Goal: Task Accomplishment & Management: Manage account settings

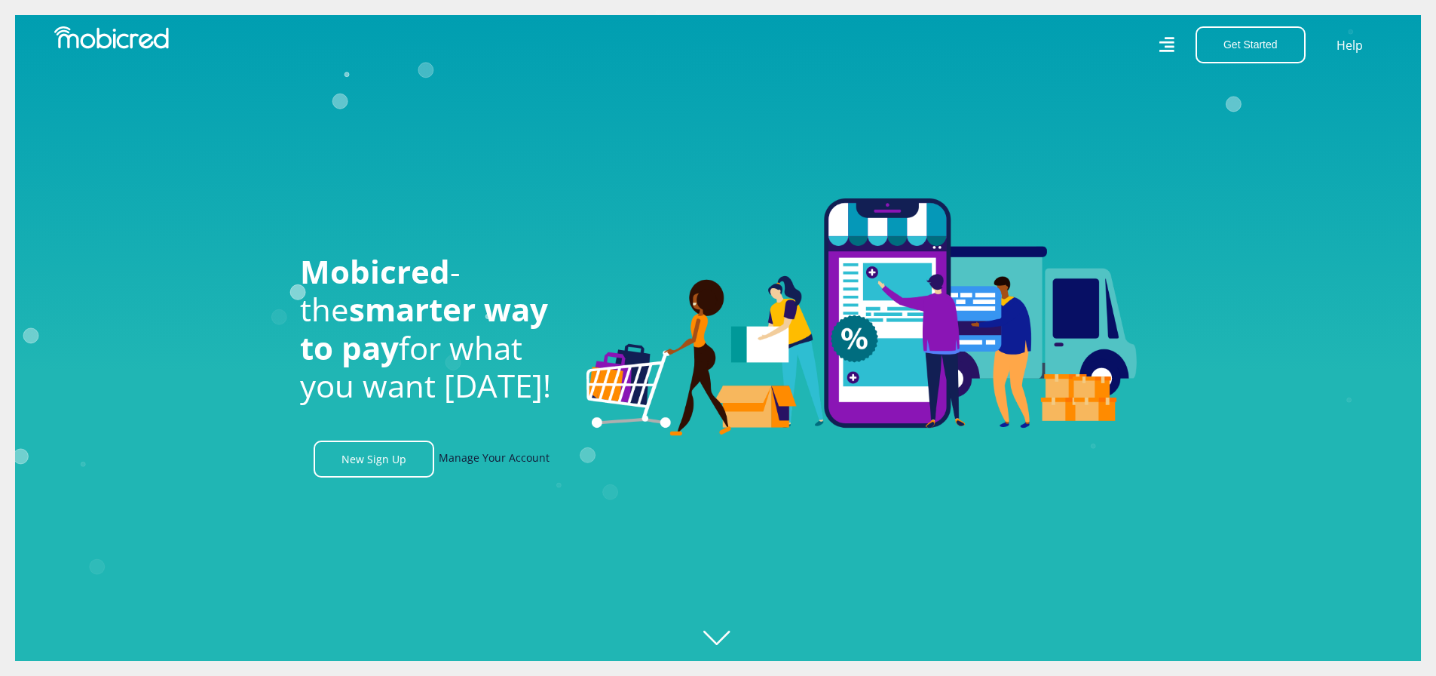
click at [501, 464] on link "Manage Your Account" at bounding box center [494, 458] width 111 height 37
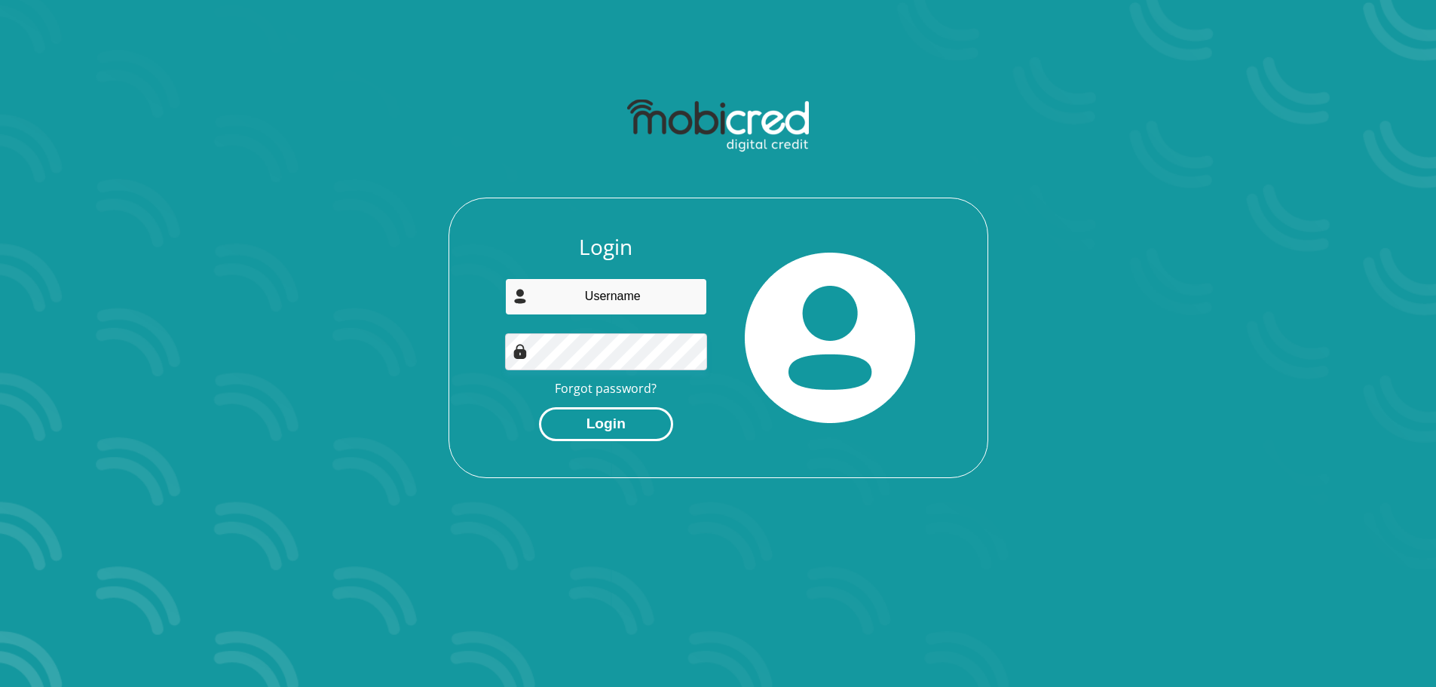
type input "[EMAIL_ADDRESS][DOMAIN_NAME]"
click at [624, 424] on button "Login" at bounding box center [606, 424] width 134 height 34
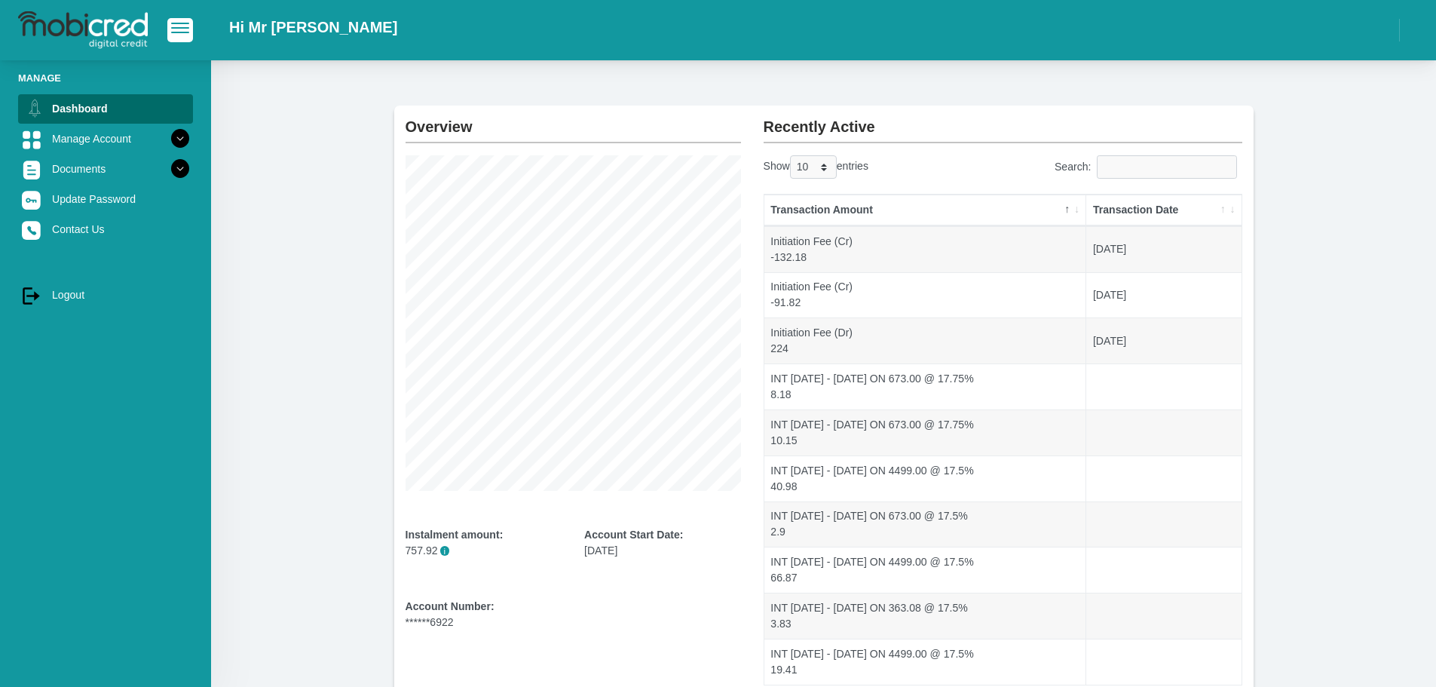
scroll to position [164, 0]
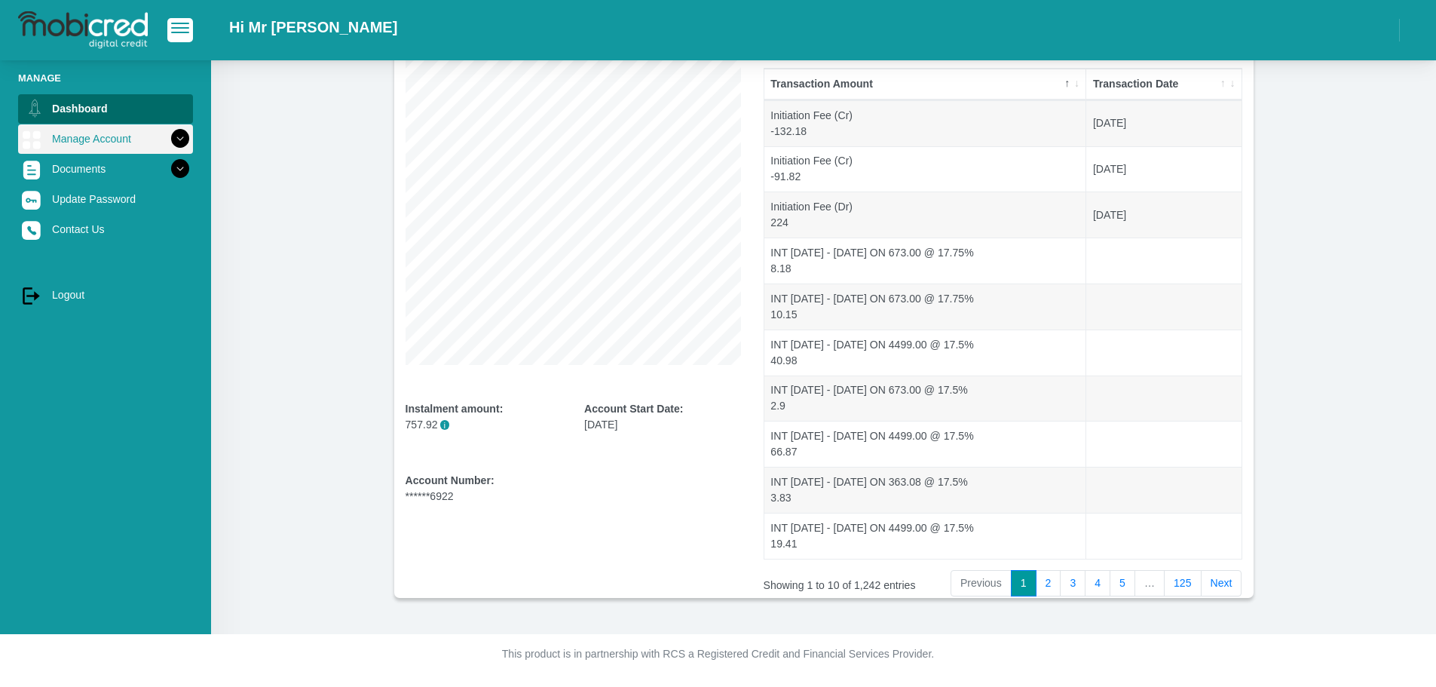
click at [170, 141] on icon at bounding box center [180, 139] width 26 height 26
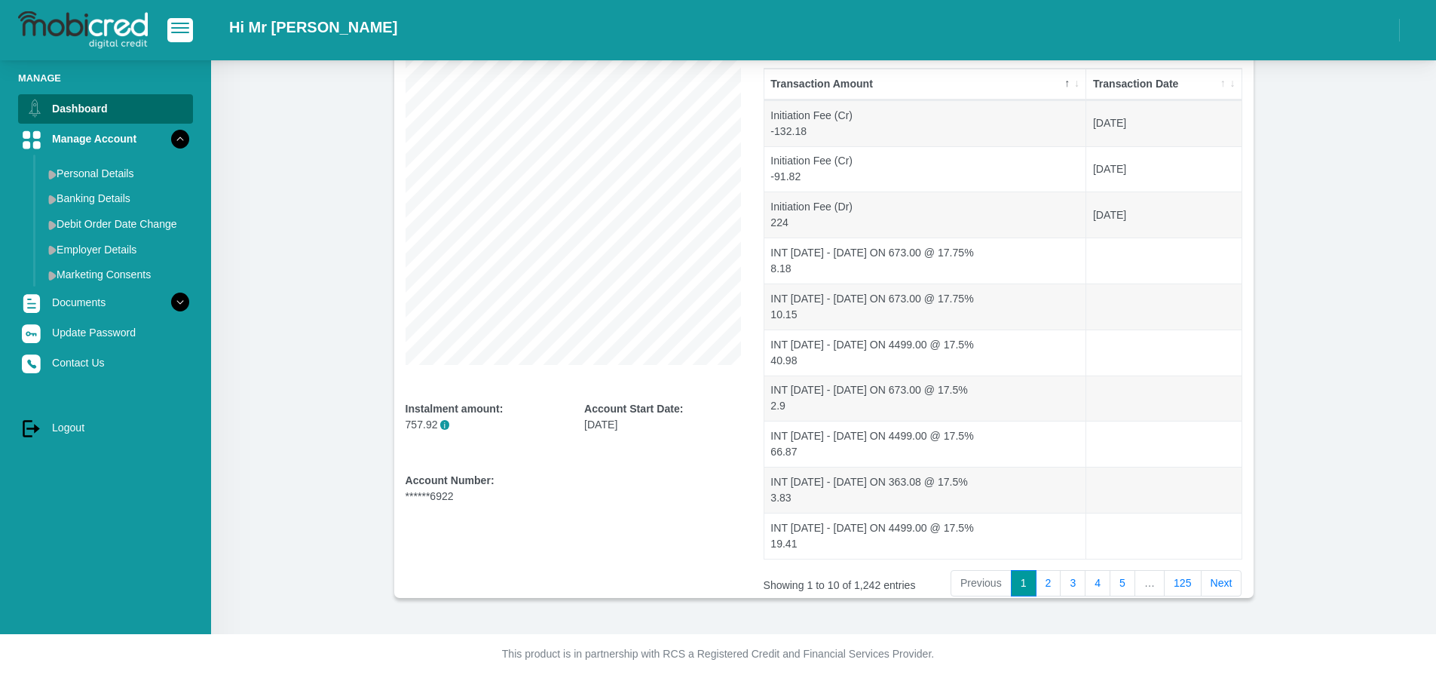
scroll to position [73, 0]
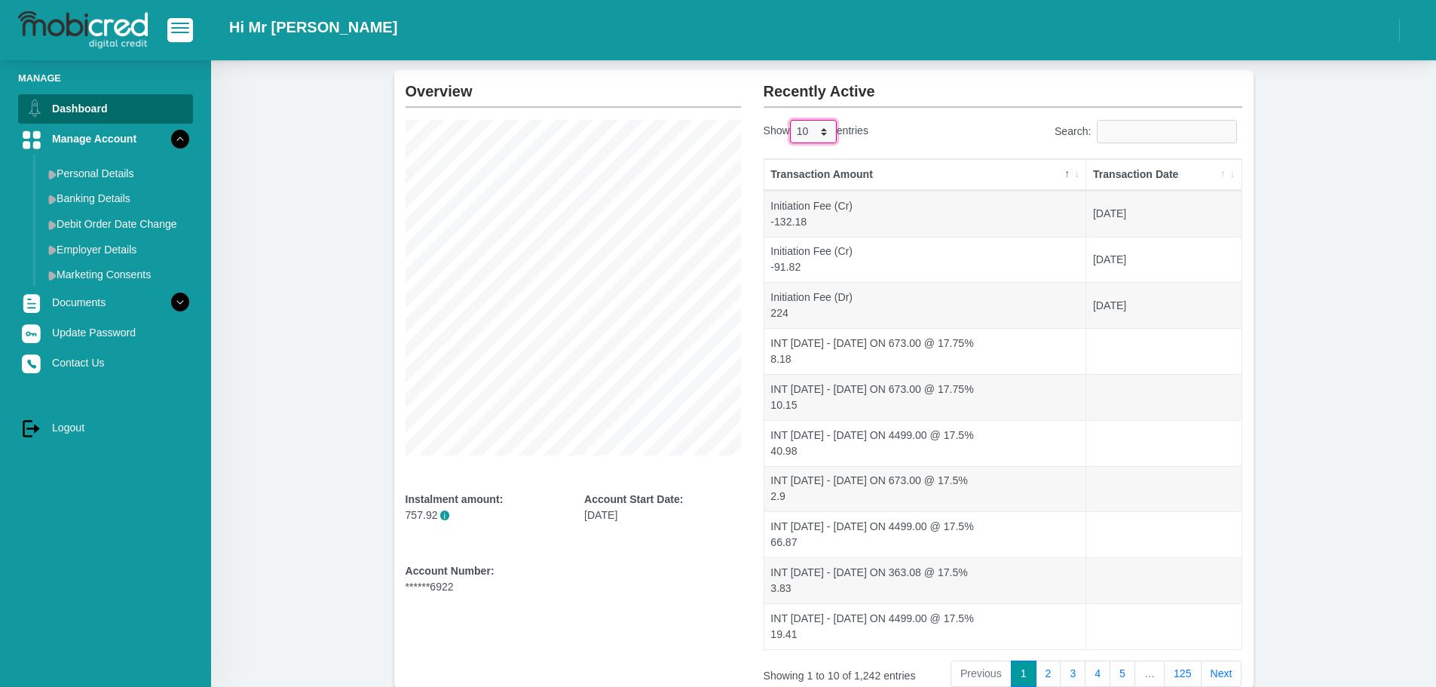
click at [820, 131] on select "10 25 50 100" at bounding box center [813, 131] width 47 height 23
select select "25"
click at [792, 120] on select "10 25 50 100" at bounding box center [813, 131] width 47 height 23
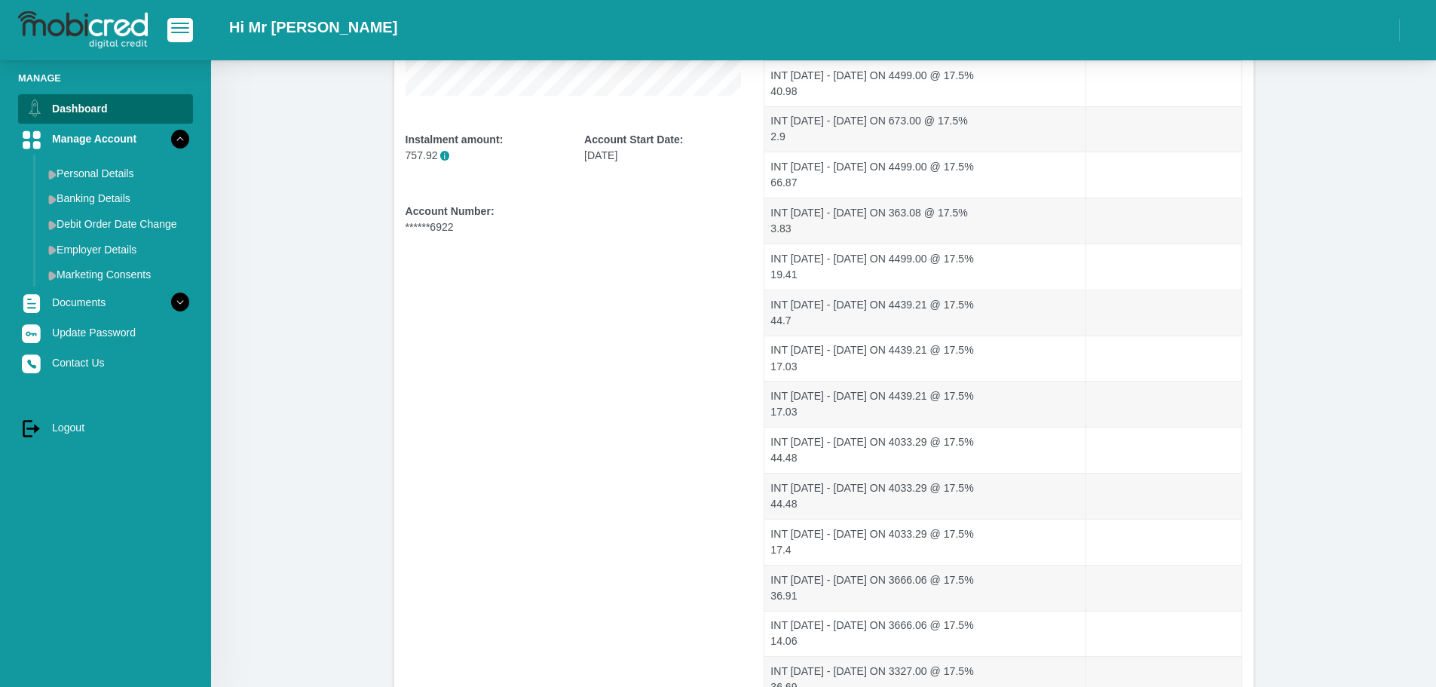
scroll to position [0, 0]
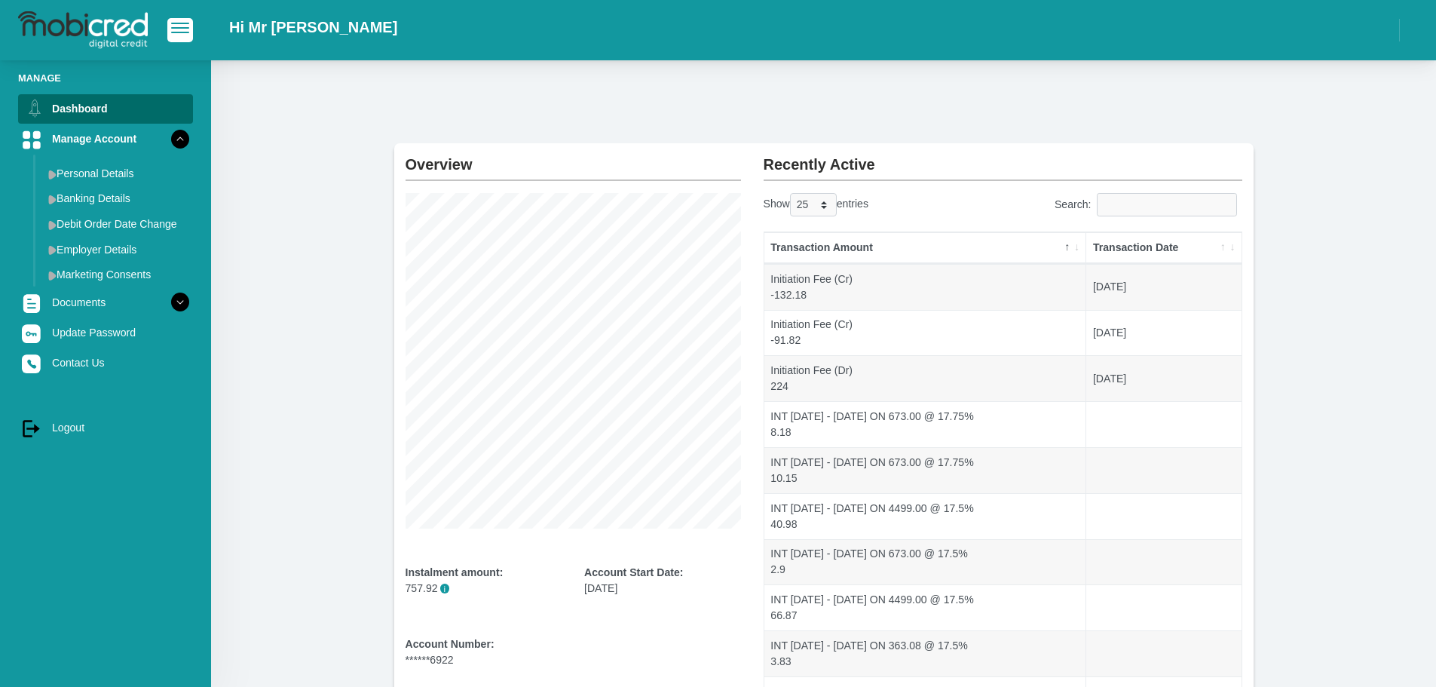
click at [1227, 247] on th "Transaction Date" at bounding box center [1164, 248] width 155 height 32
click at [1237, 248] on th "Transaction Date" at bounding box center [1164, 248] width 155 height 32
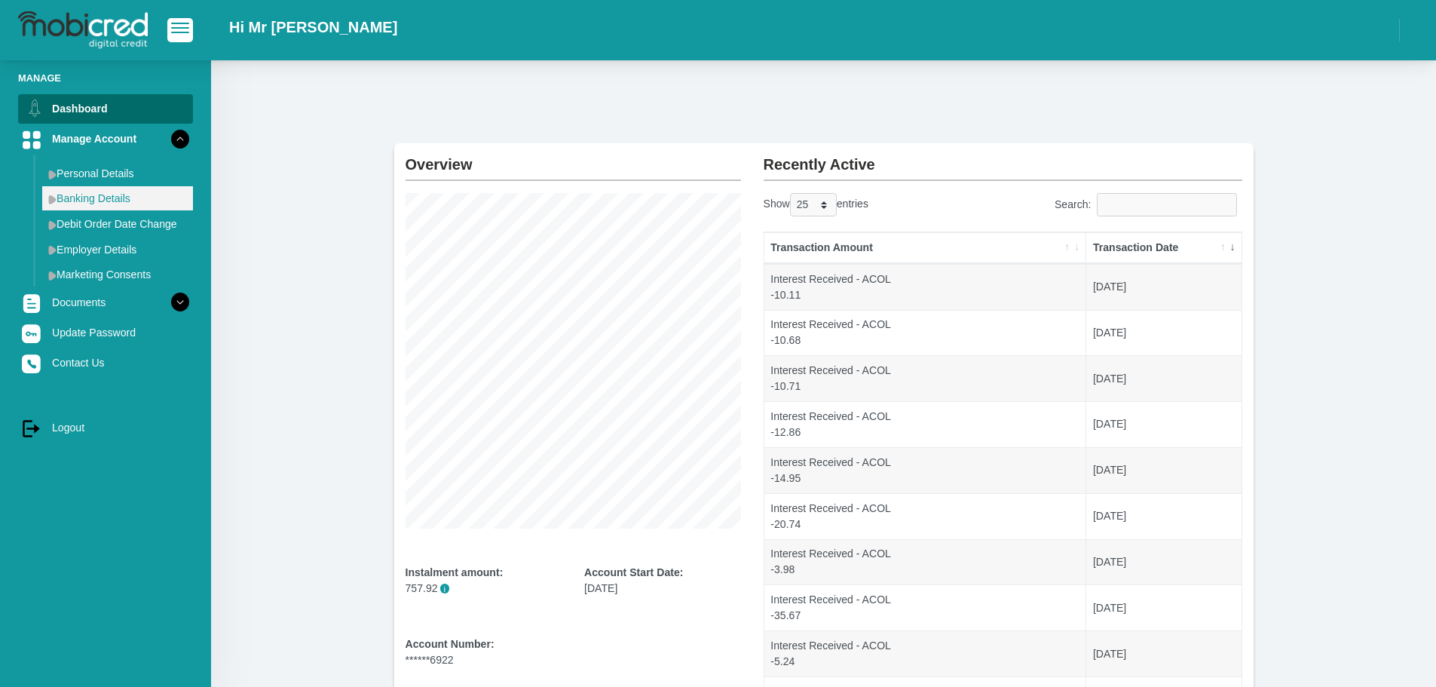
click at [113, 200] on link "Banking Details" at bounding box center [117, 198] width 151 height 24
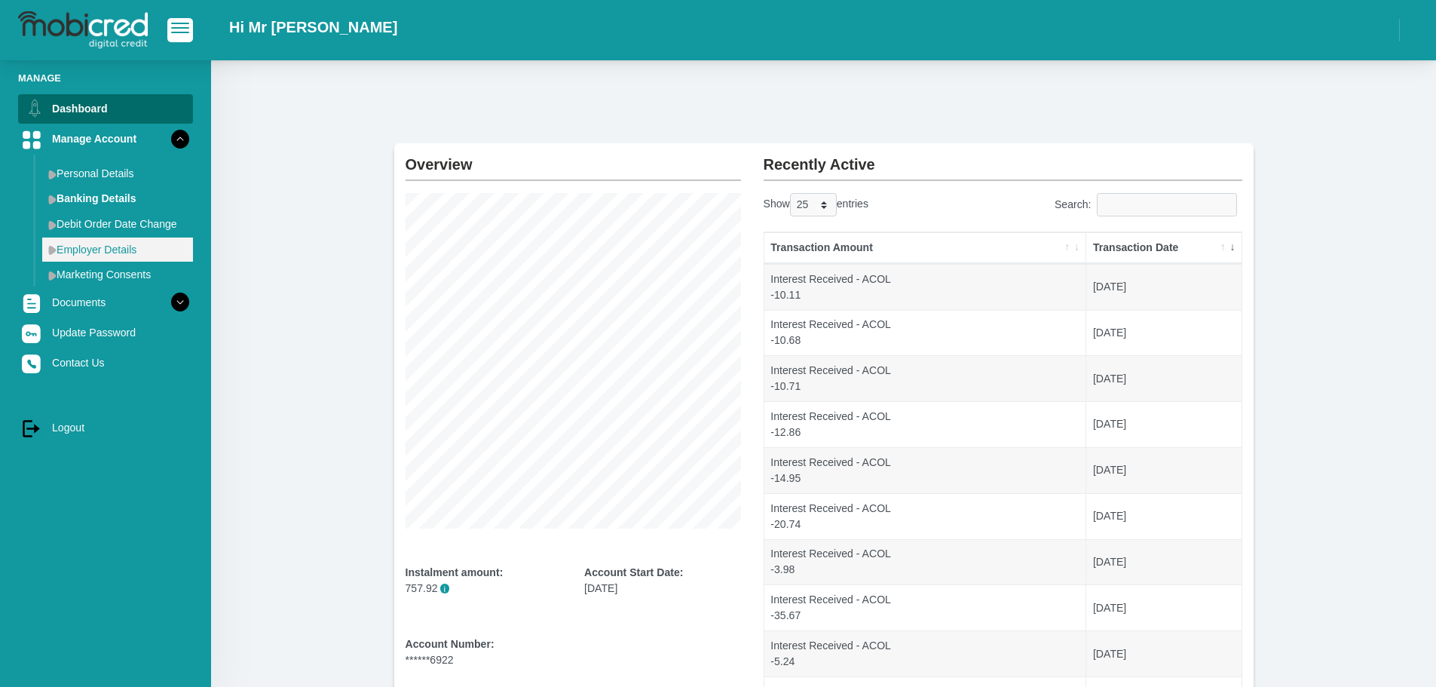
click at [118, 250] on link "Employer Details" at bounding box center [117, 250] width 151 height 24
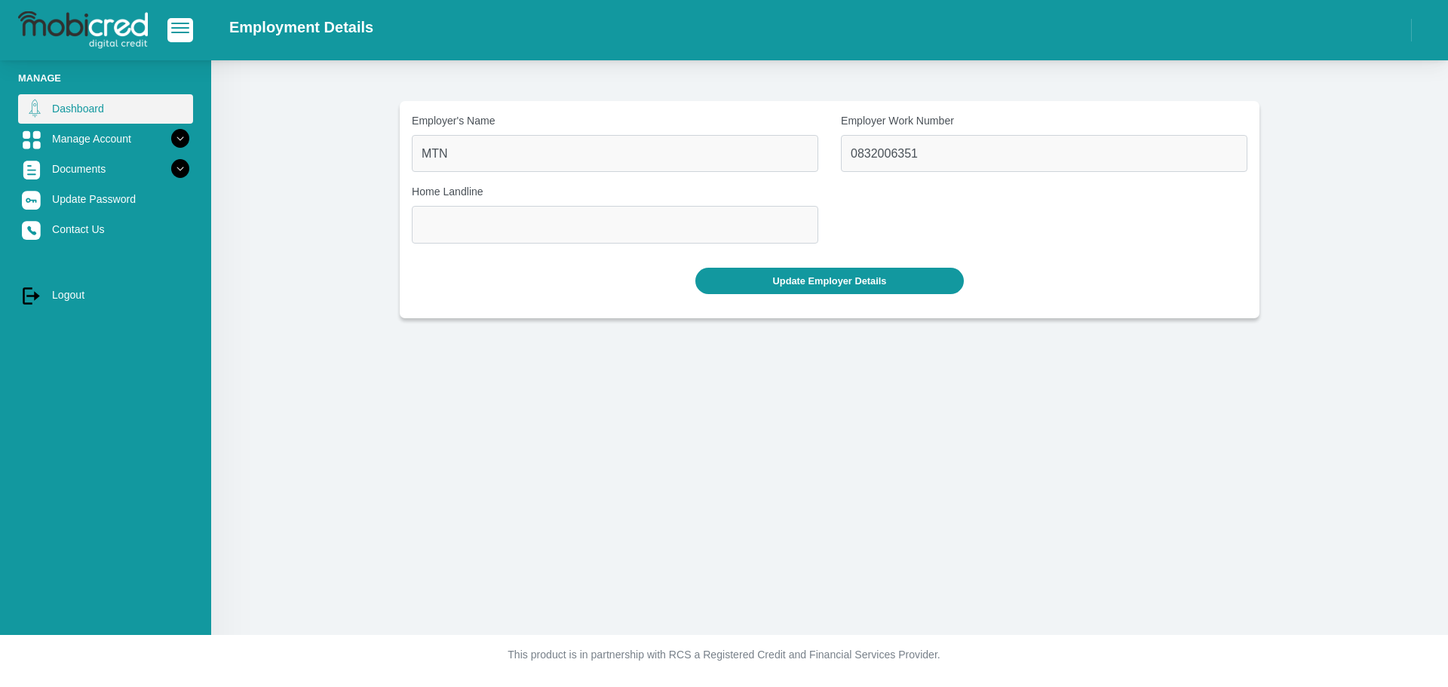
click at [92, 121] on link "Dashboard" at bounding box center [105, 108] width 175 height 29
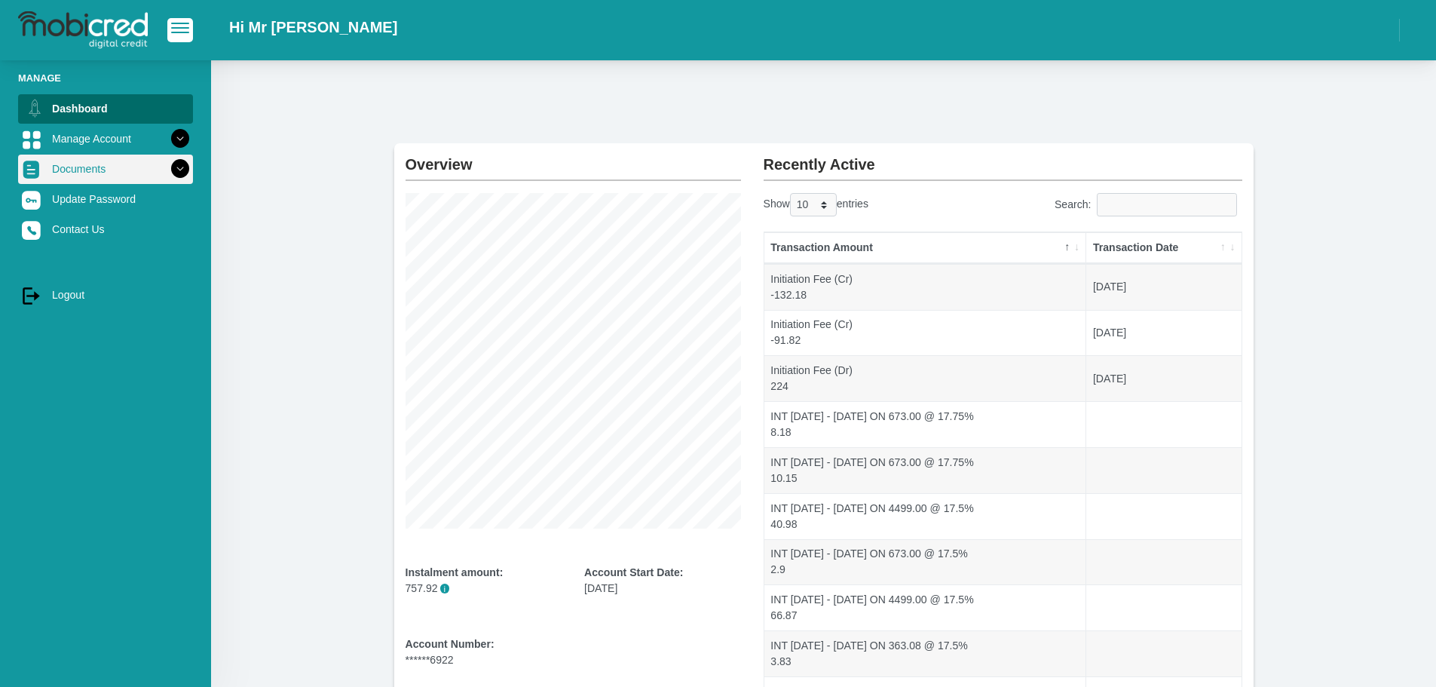
click at [167, 167] on icon at bounding box center [180, 169] width 26 height 26
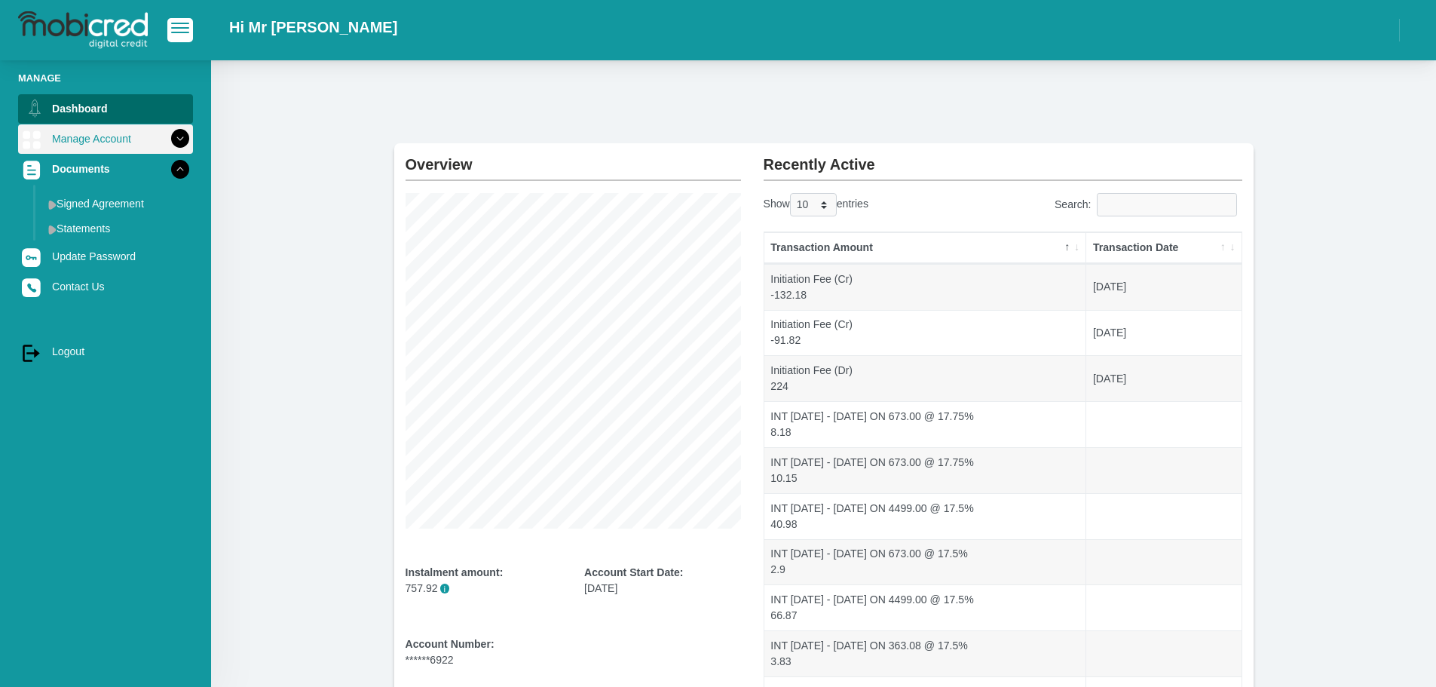
click at [150, 129] on link "Manage Account" at bounding box center [105, 138] width 175 height 29
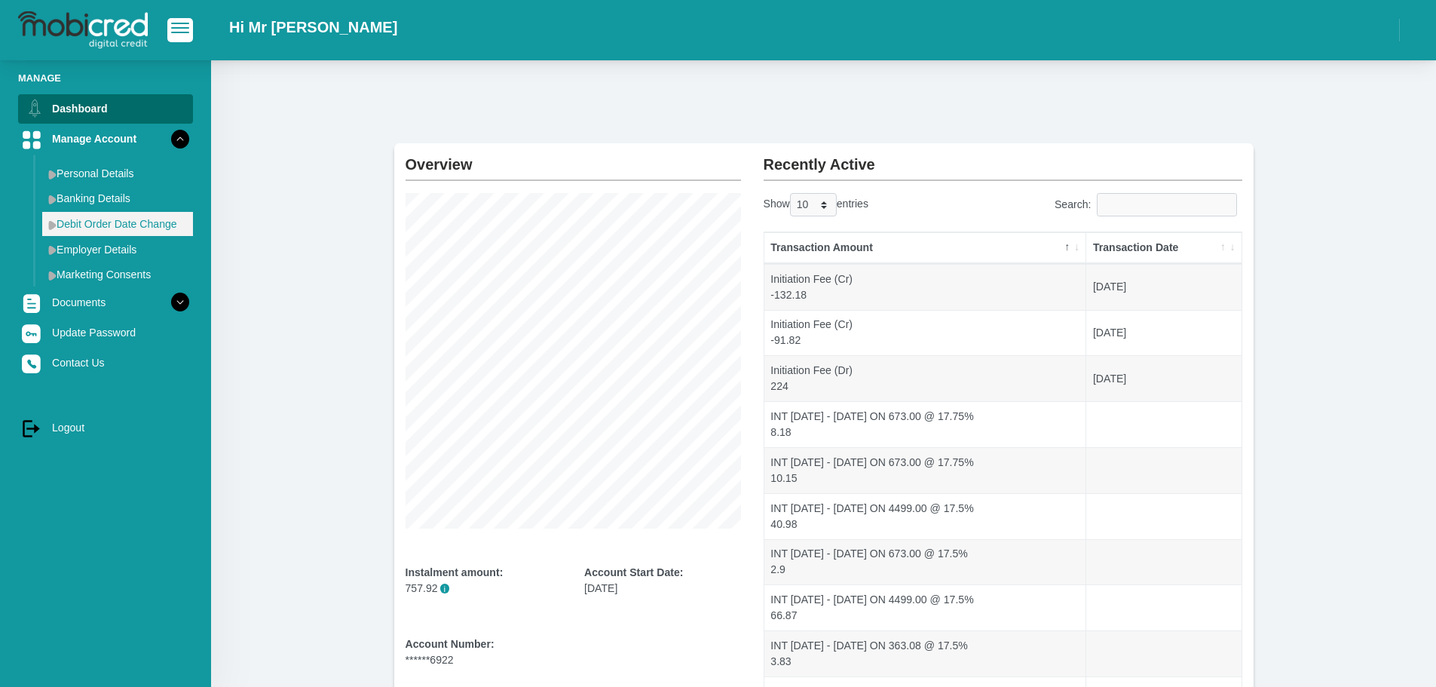
click at [118, 225] on link "Debit Order Date Change" at bounding box center [117, 224] width 151 height 24
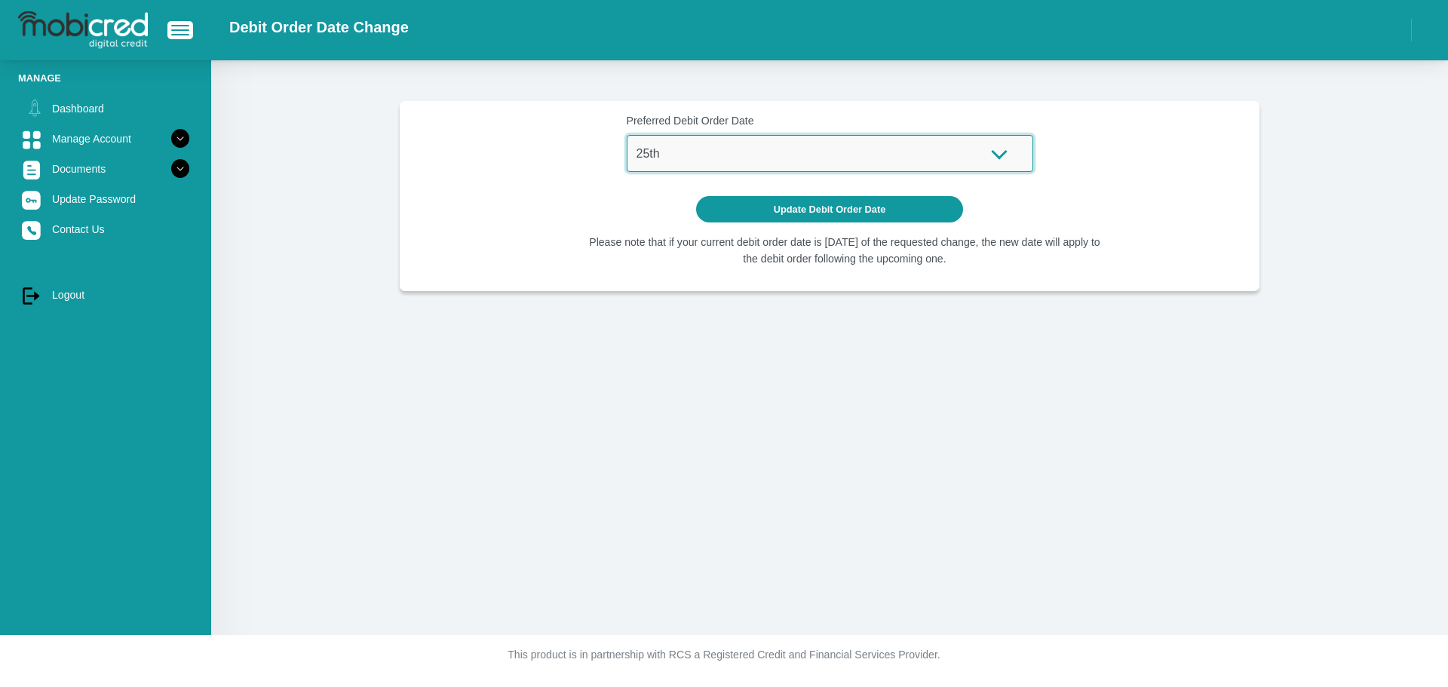
click at [739, 153] on select "1st 2nd 3rd 4th 5th 7th 18th 19th 20th 21st 22nd 23rd 24th 25th 26th 27th 28th …" at bounding box center [830, 153] width 406 height 37
click at [400, 469] on div "Preferred Debit Order Date 1st 2nd 3rd 4th 5th 7th 18th 19th 20th 21st 22nd 23r…" at bounding box center [829, 347] width 1237 height 575
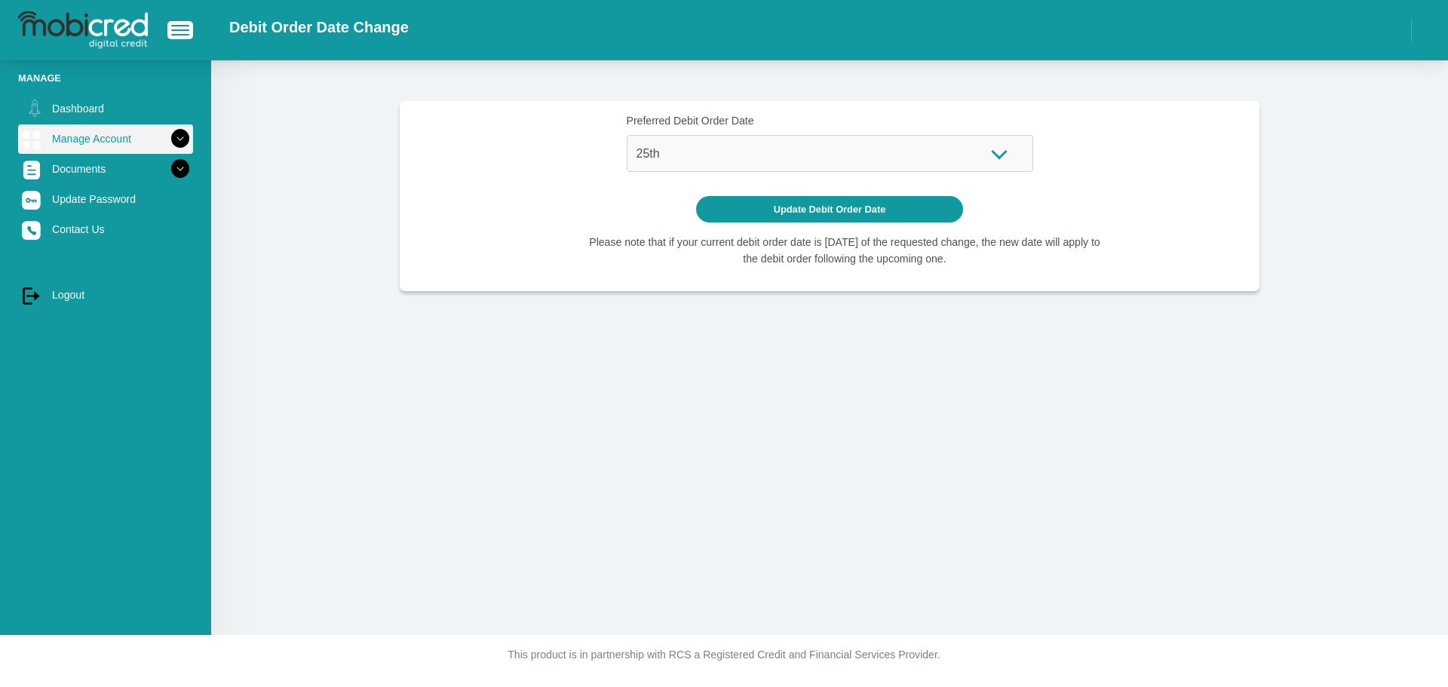
click at [123, 145] on link "Manage Account" at bounding box center [105, 138] width 175 height 29
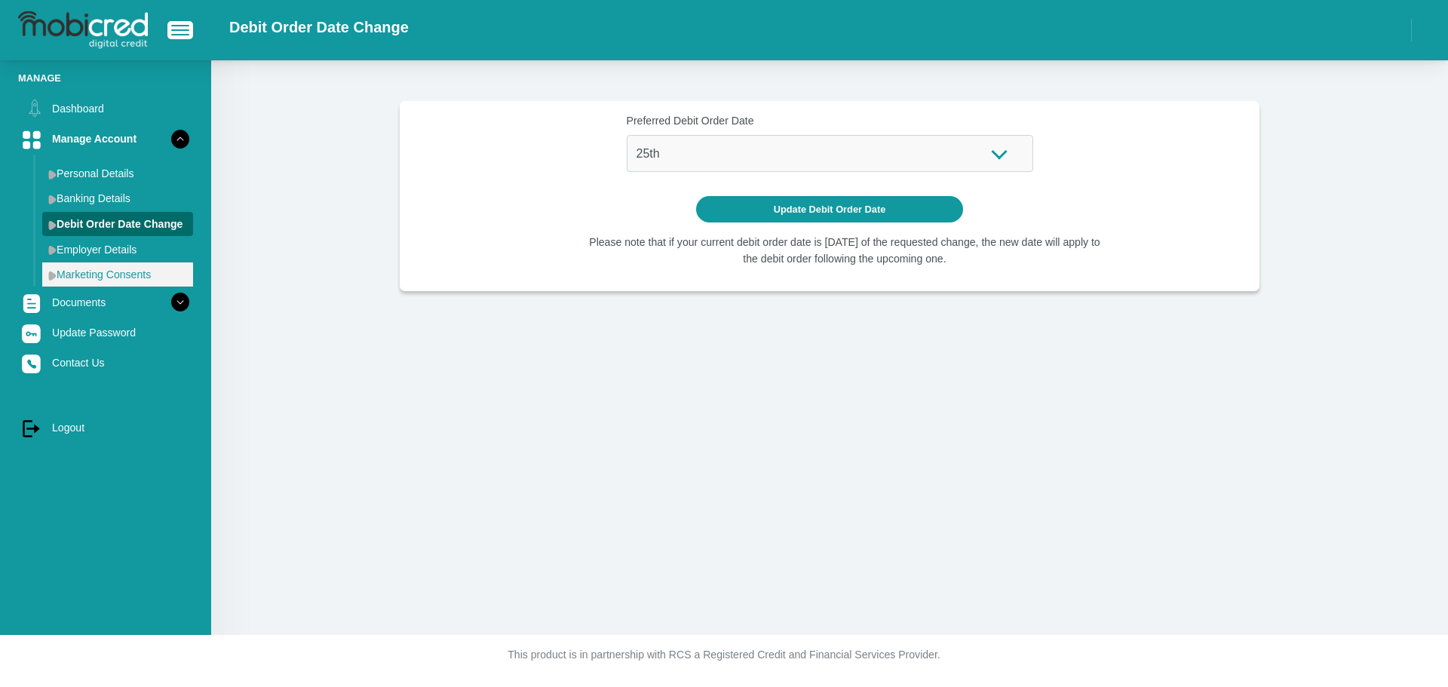
click at [112, 281] on link "Marketing Consents" at bounding box center [117, 274] width 151 height 24
